Goal: Information Seeking & Learning: Learn about a topic

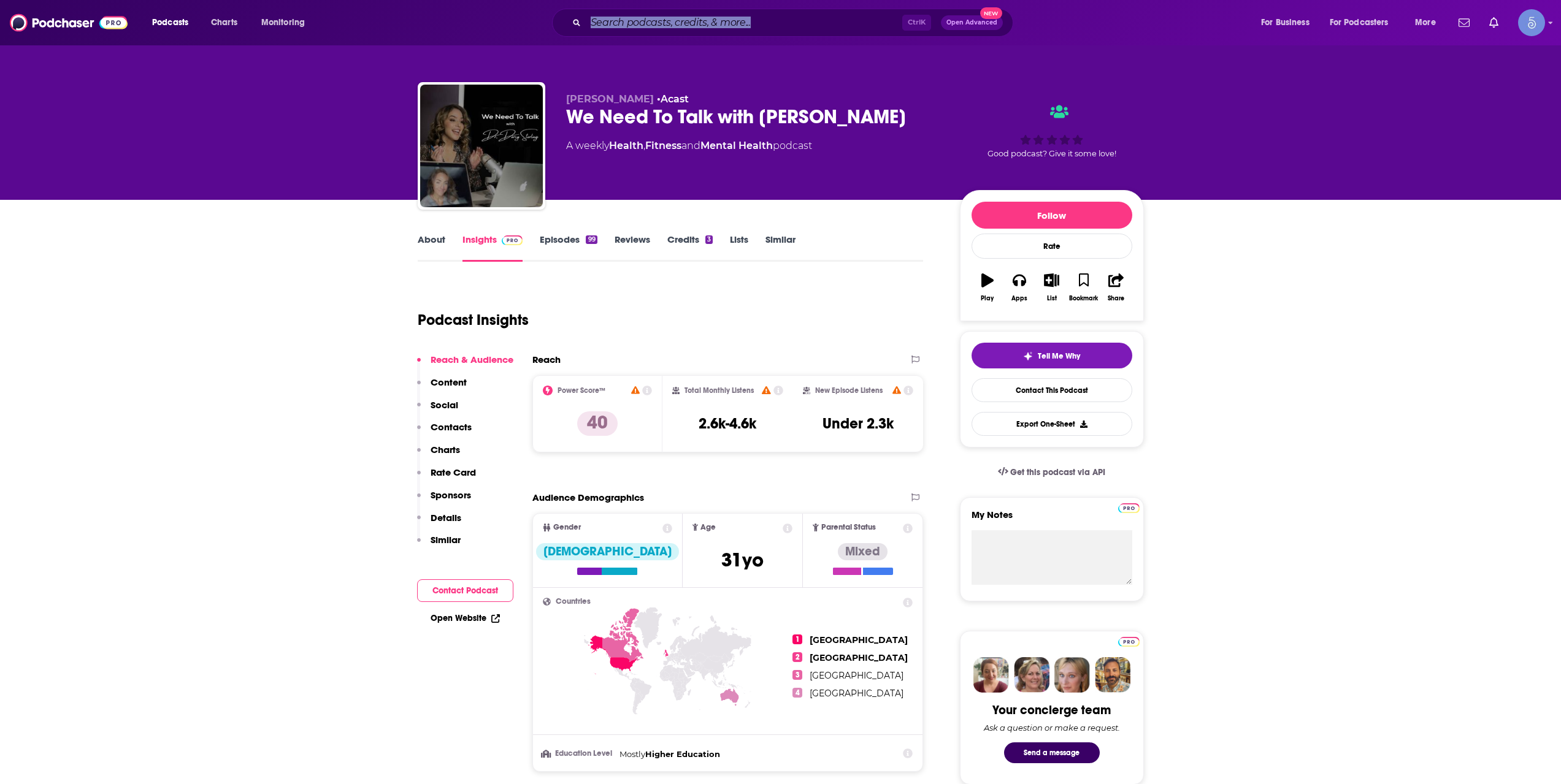
click at [759, 13] on input "Search podcasts, credits, & more..." at bounding box center [744, 23] width 317 height 19
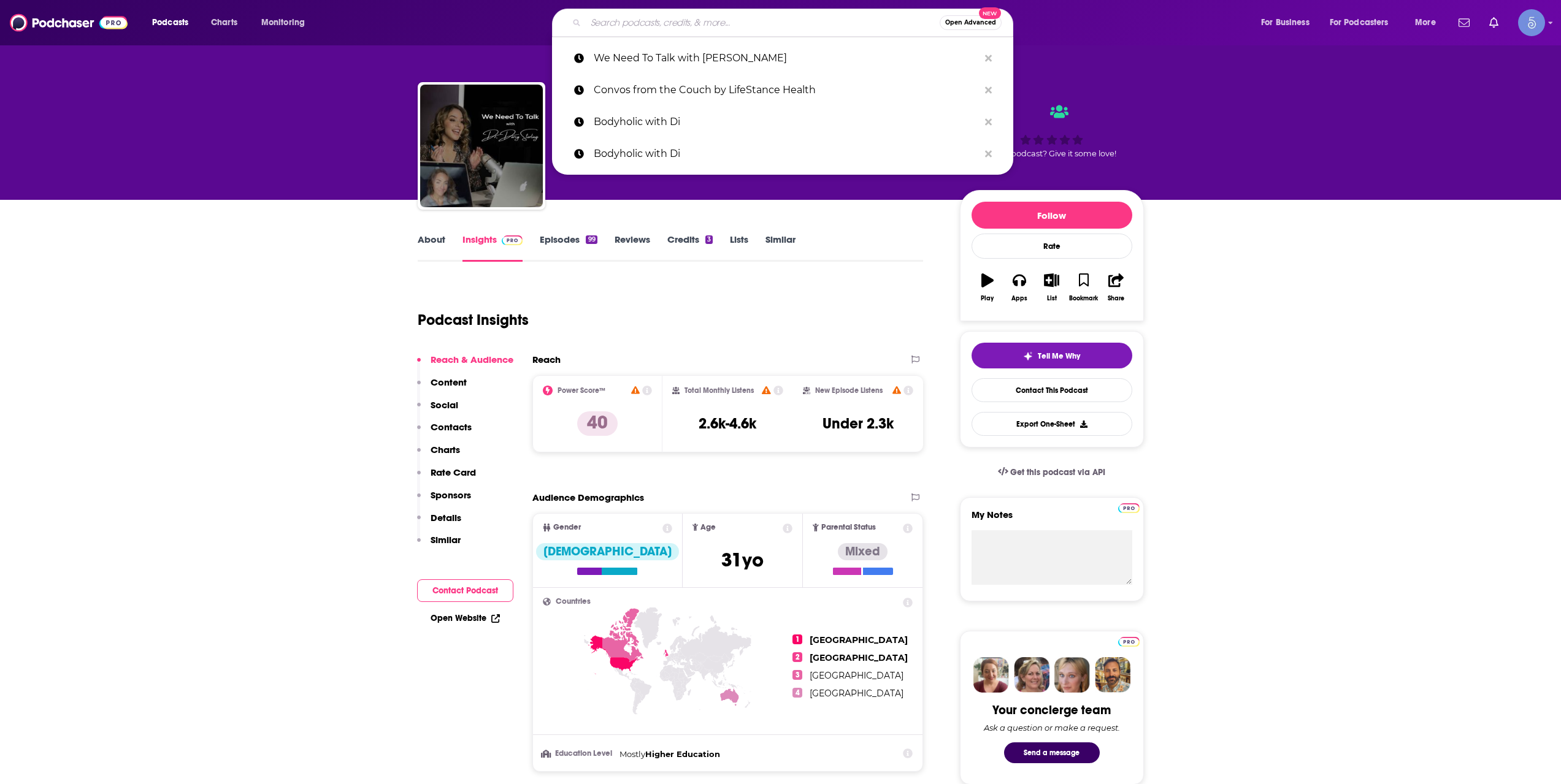
paste input "StRest with [PERSON_NAME]"
type input "StRest with [PERSON_NAME]"
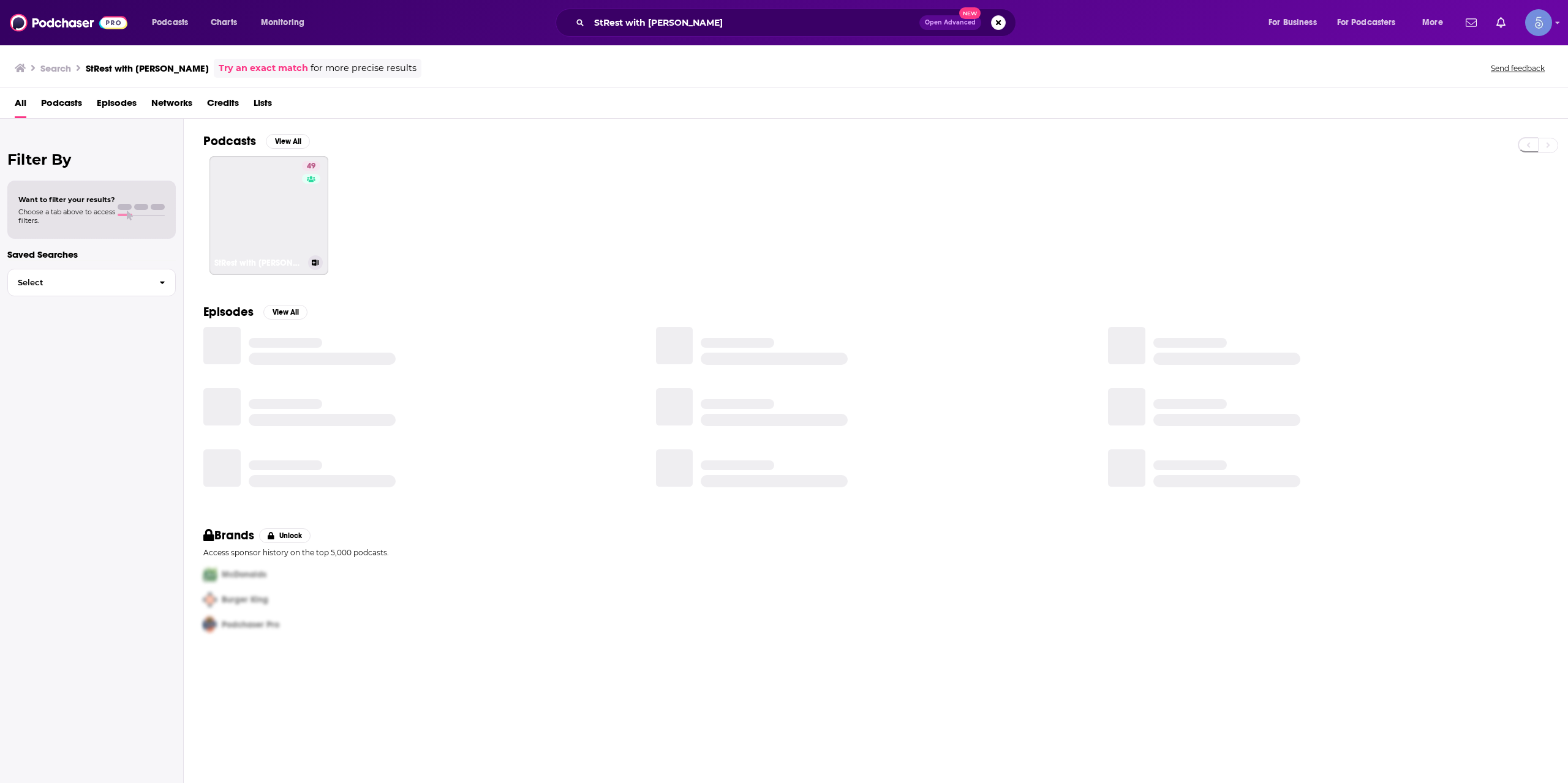
click at [250, 194] on link "49 StRest with [PERSON_NAME]" at bounding box center [269, 215] width 119 height 119
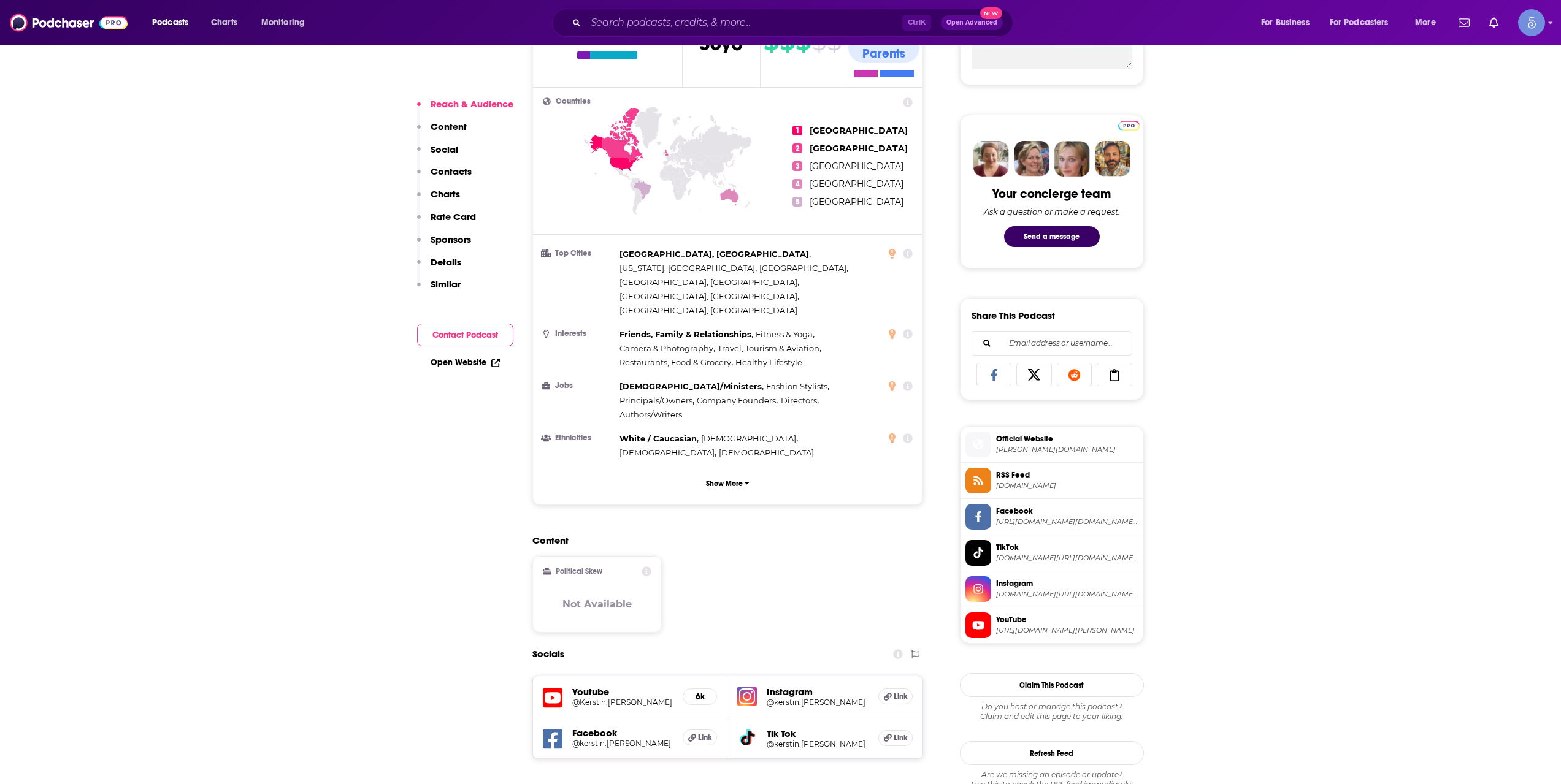
scroll to position [613, 0]
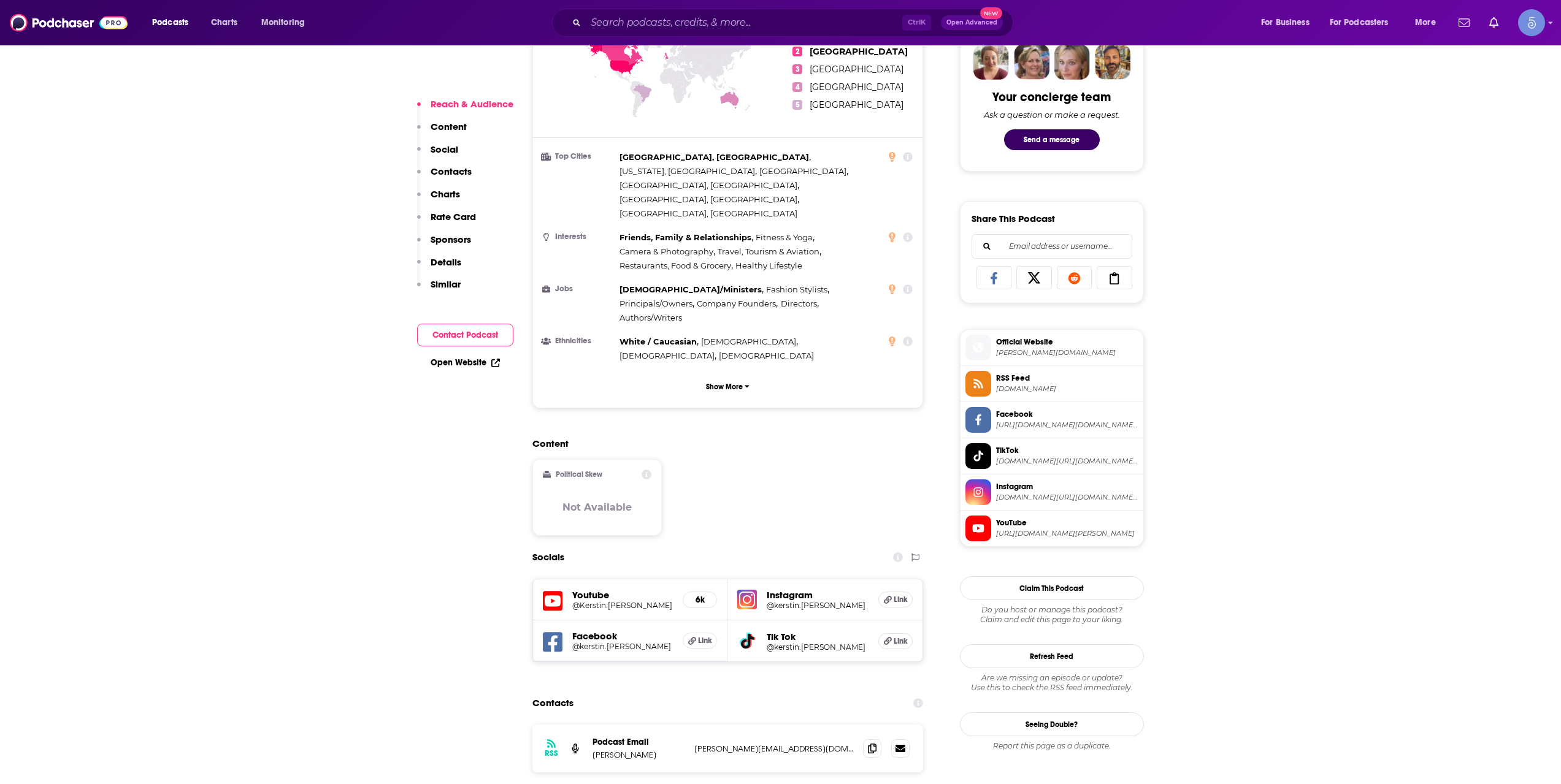
click at [587, 601] on h5 "@Kerstin.[PERSON_NAME]" at bounding box center [623, 605] width 101 height 9
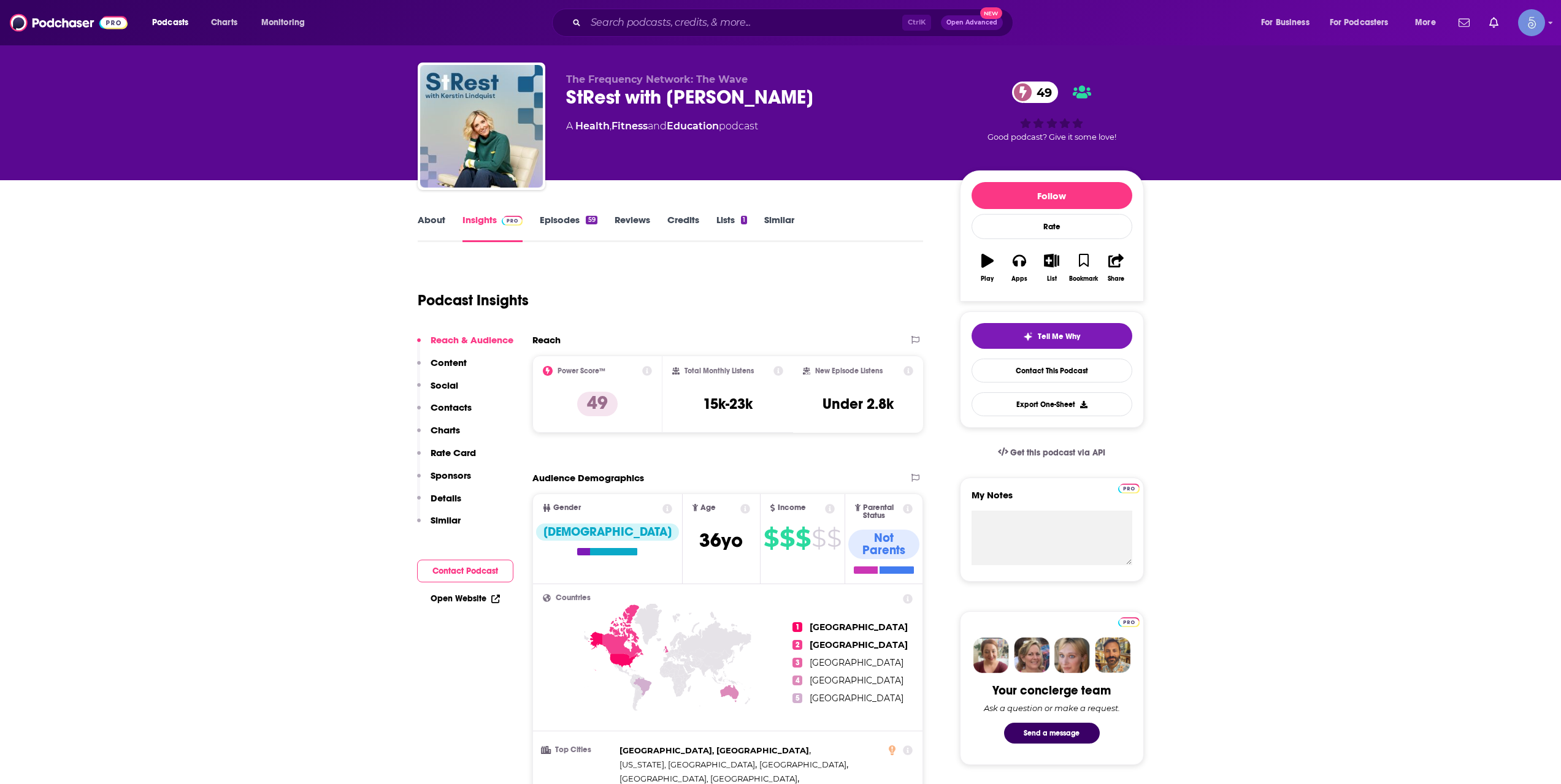
scroll to position [0, 0]
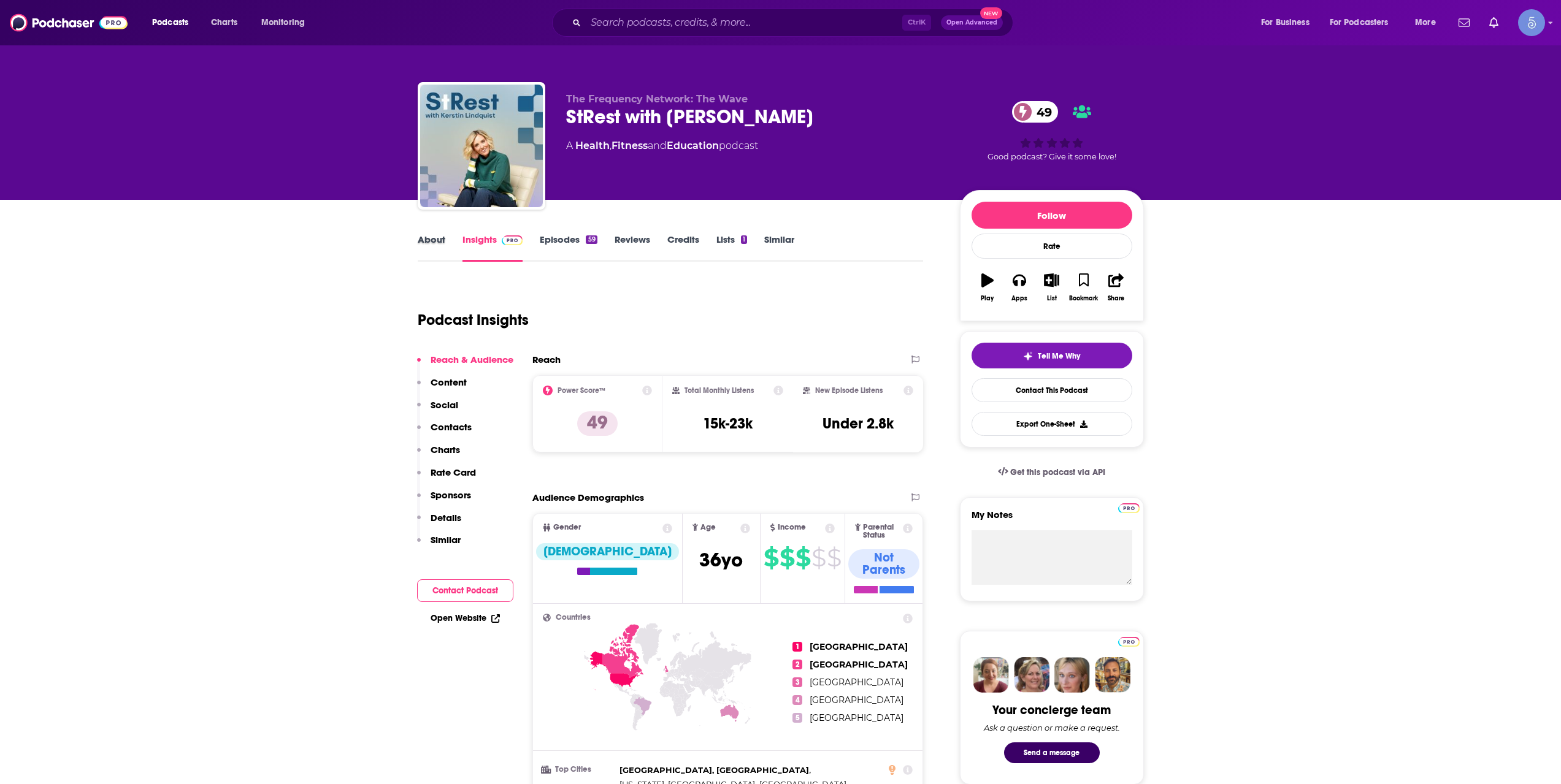
click at [446, 235] on div "About" at bounding box center [439, 248] width 45 height 28
click at [424, 249] on link "About" at bounding box center [431, 248] width 27 height 28
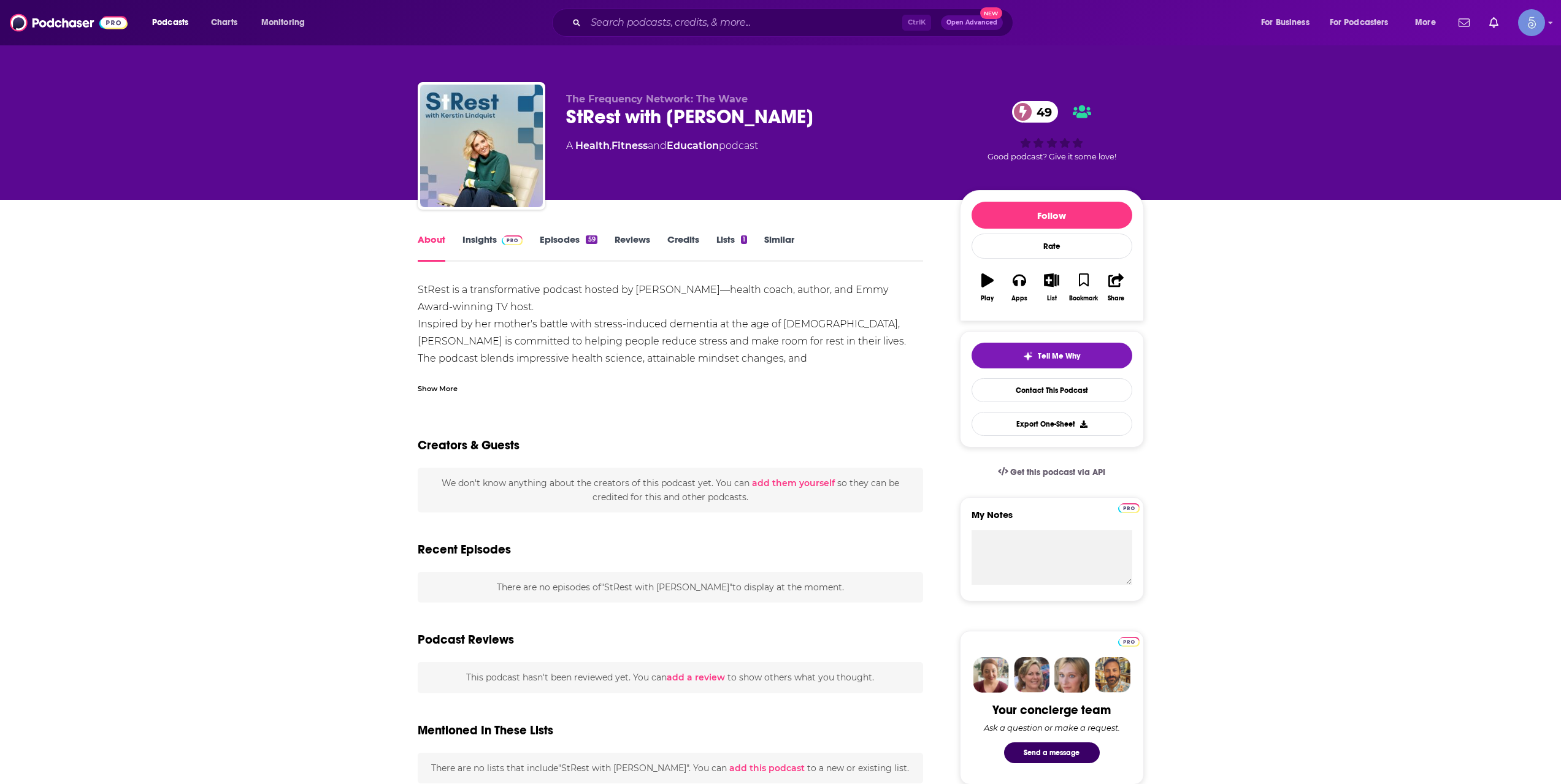
click at [454, 380] on div "Show More" at bounding box center [671, 384] width 507 height 21
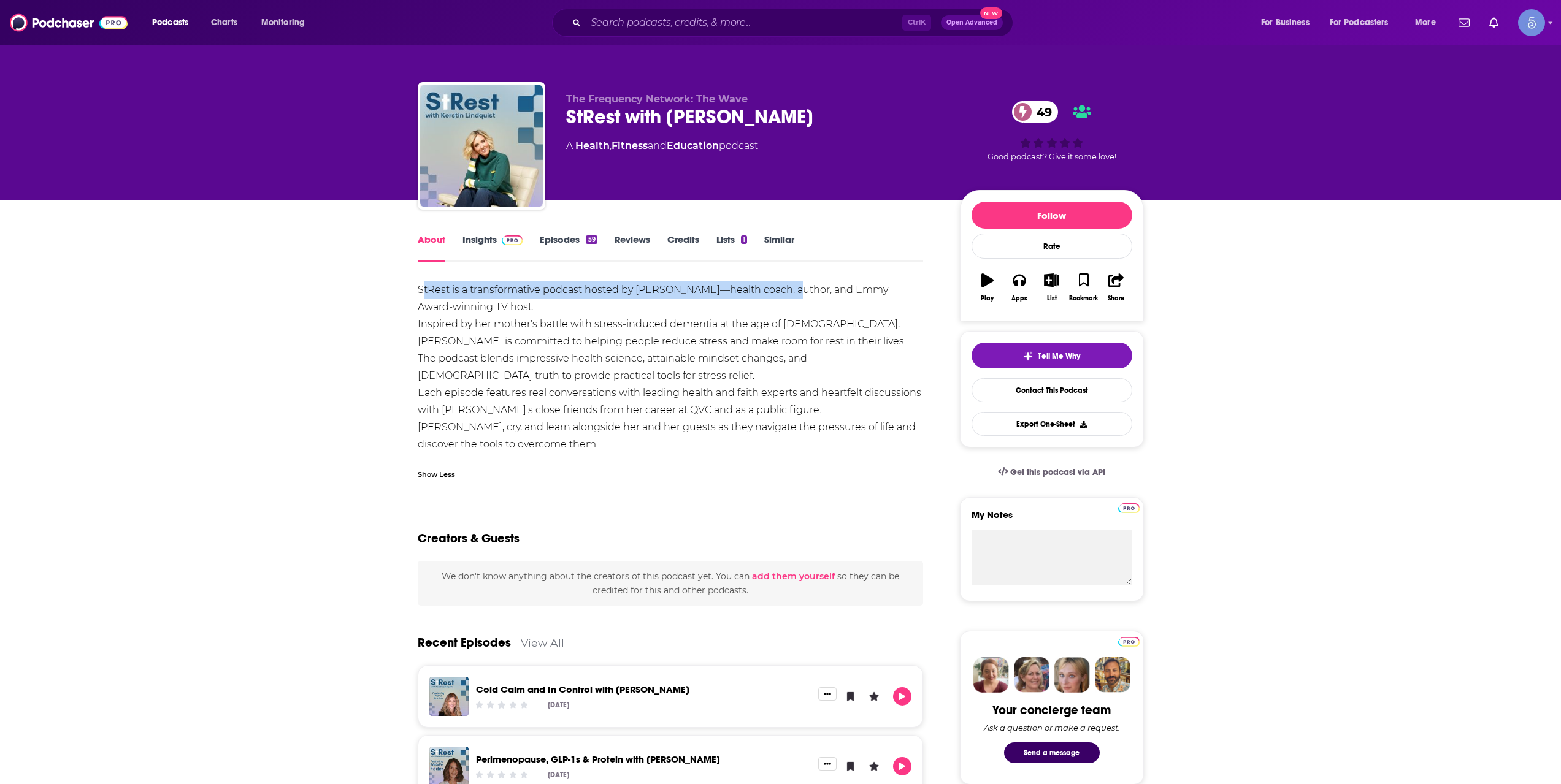
drag, startPoint x: 422, startPoint y: 288, endPoint x: 784, endPoint y: 287, distance: 362.0
click at [784, 287] on div "StRest is a transformative podcast hosted by [PERSON_NAME]—health coach, author…" at bounding box center [671, 376] width 507 height 189
click at [800, 311] on div "StRest is a transformative podcast hosted by [PERSON_NAME]—health coach, author…" at bounding box center [671, 376] width 507 height 189
